Goal: Information Seeking & Learning: Learn about a topic

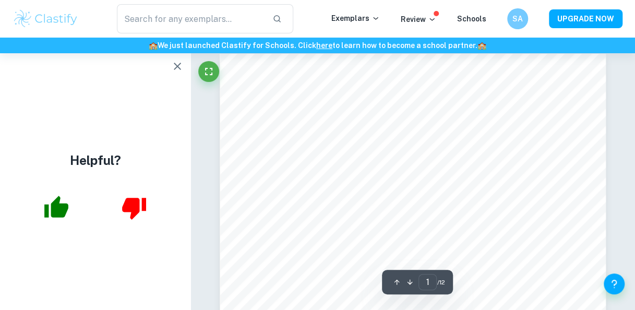
scroll to position [2, 0]
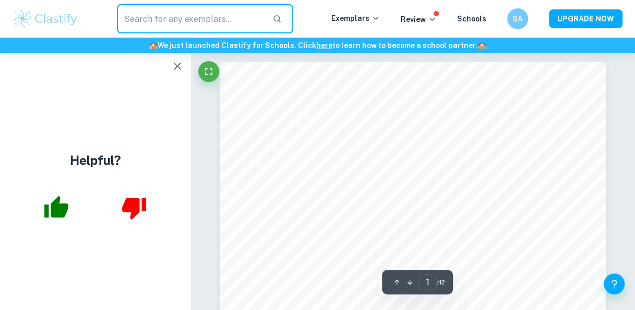
click at [171, 18] on input "text" at bounding box center [191, 18] width 148 height 29
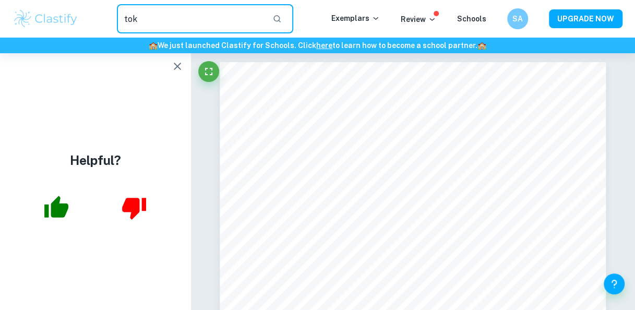
type input "tok"
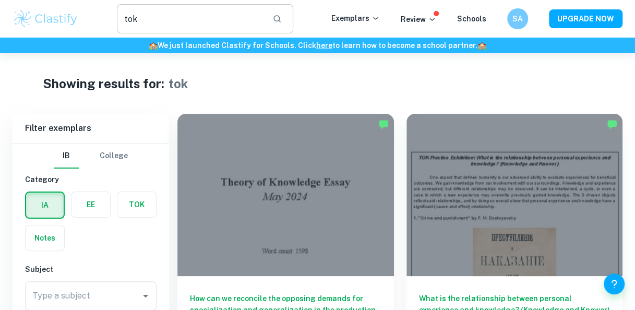
scroll to position [63, 0]
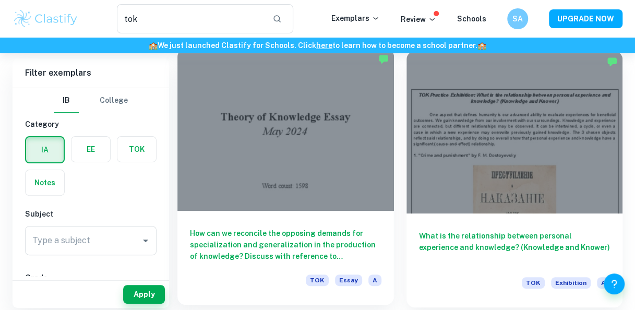
click at [331, 126] on div at bounding box center [285, 130] width 216 height 162
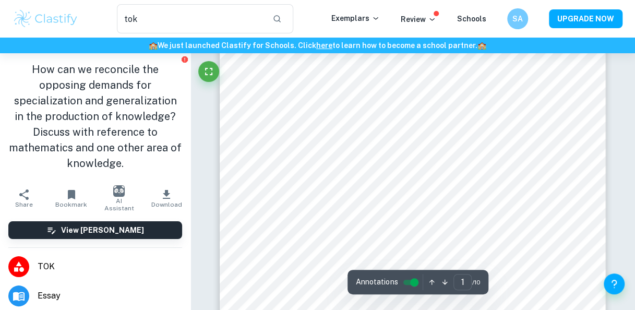
scroll to position [166, 0]
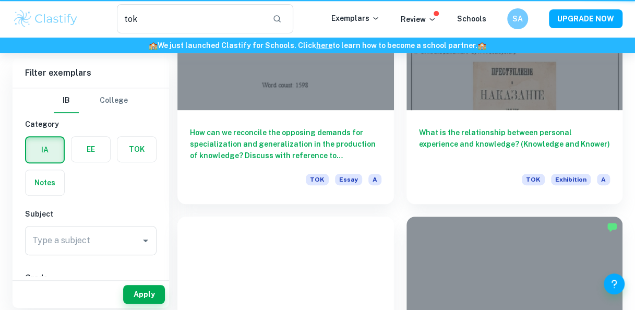
scroll to position [63, 0]
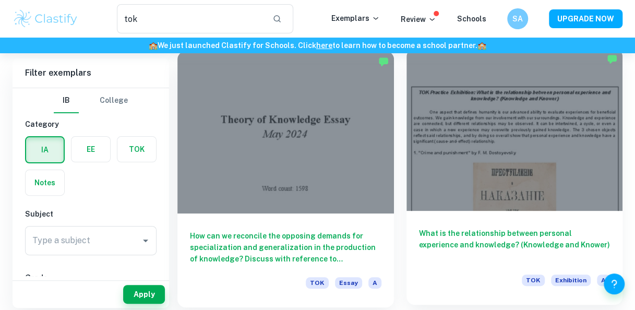
click at [481, 174] on div at bounding box center [514, 130] width 216 height 162
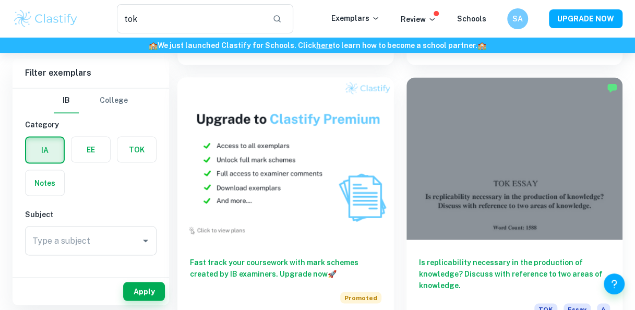
scroll to position [880, 0]
